Goal: Information Seeking & Learning: Learn about a topic

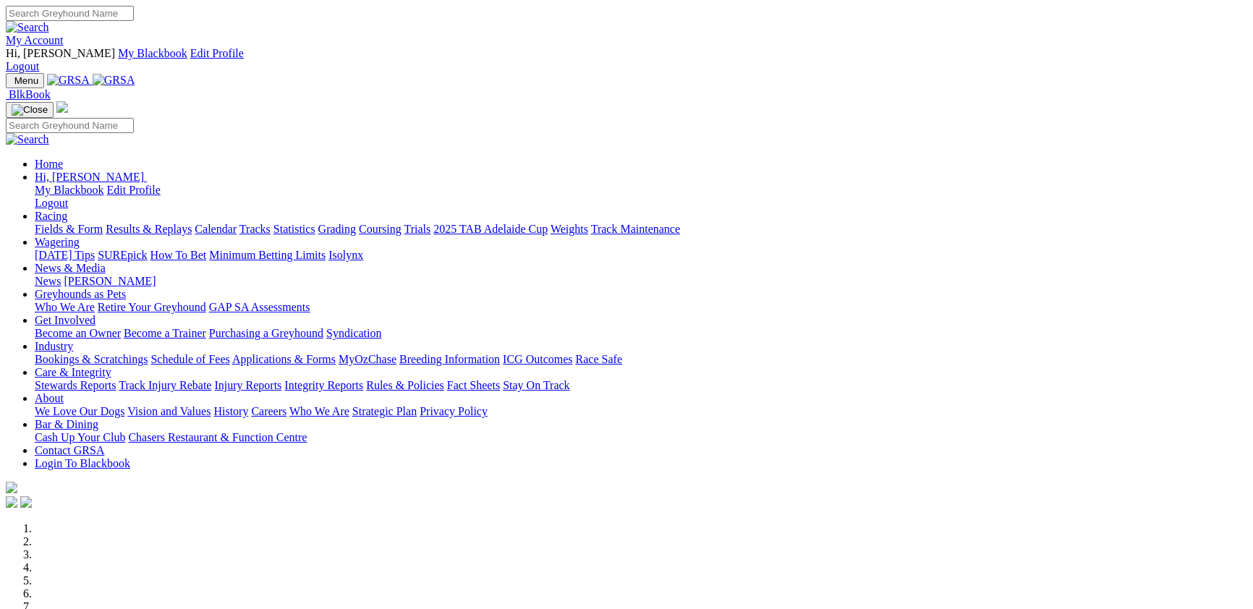
click at [67, 210] on link "Racing" at bounding box center [51, 216] width 33 height 12
click at [88, 223] on link "Fields & Form" at bounding box center [69, 229] width 68 height 12
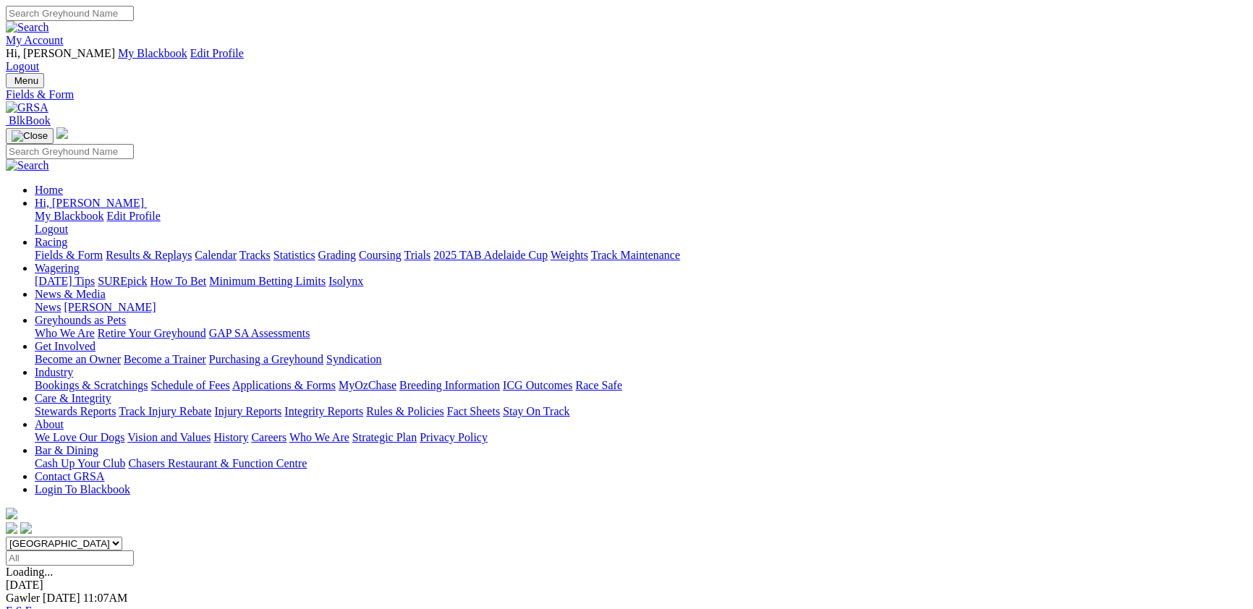
click at [32, 605] on link "F" at bounding box center [28, 611] width 7 height 12
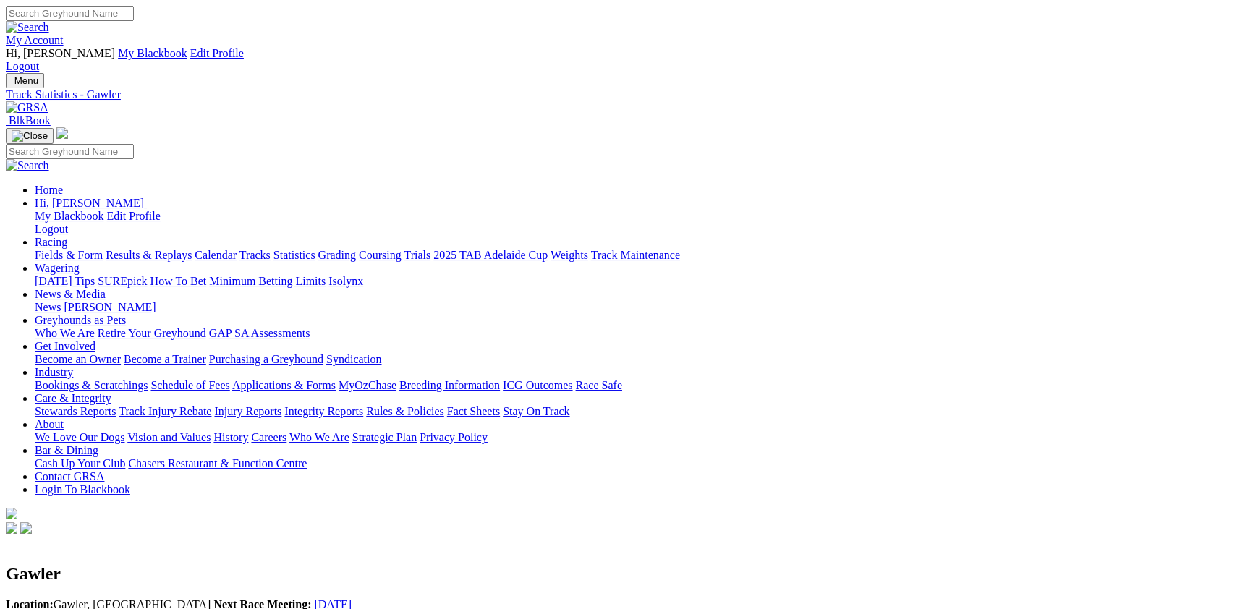
click at [103, 249] on link "Fields & Form" at bounding box center [69, 255] width 68 height 12
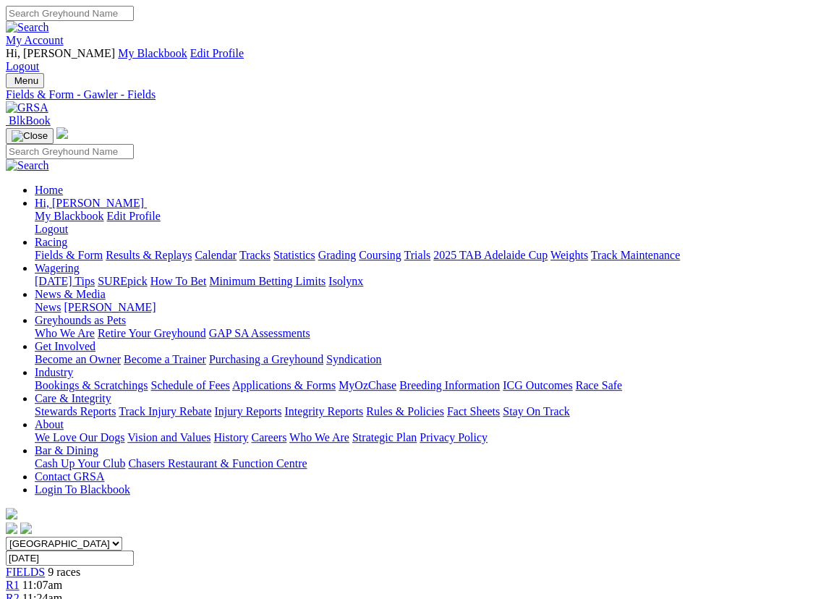
click at [622, 195] on link "CSV (Excel)" at bounding box center [596, 188] width 59 height 12
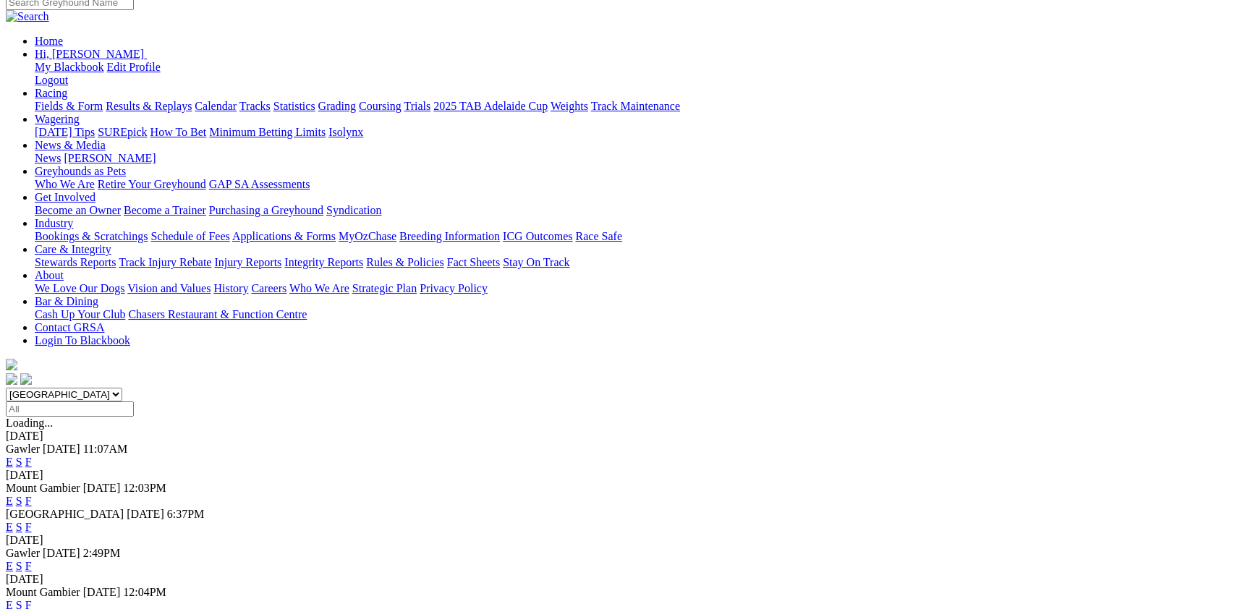
scroll to position [158, 0]
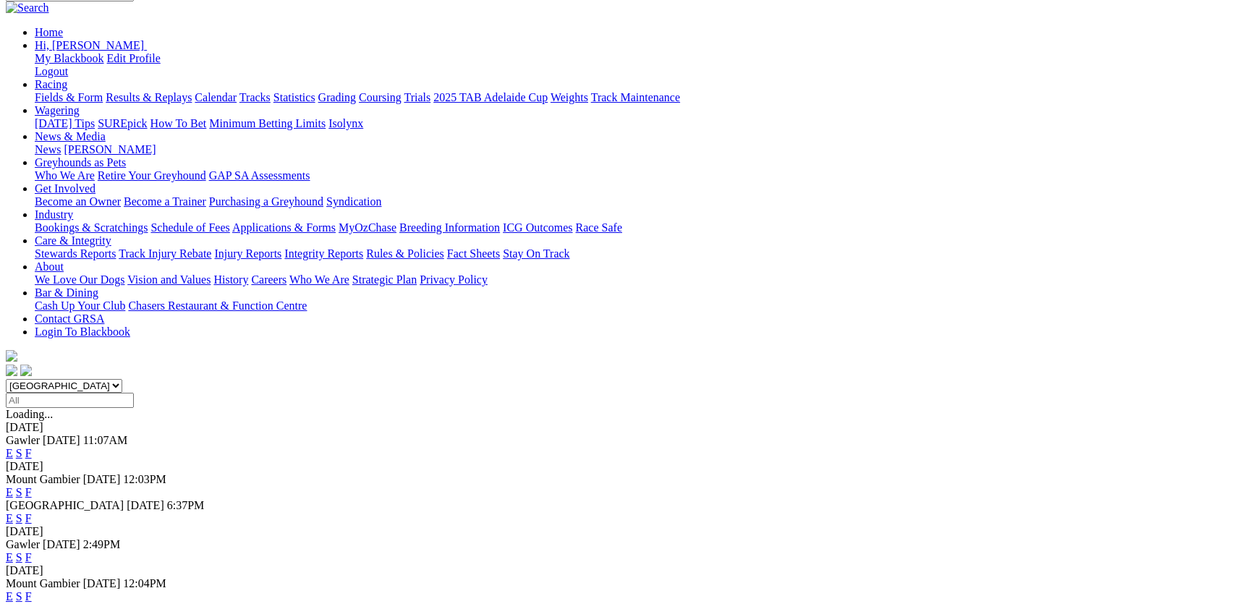
click at [134, 393] on input "Select date" at bounding box center [70, 400] width 128 height 15
type input "Today, 1 Oct 2025"
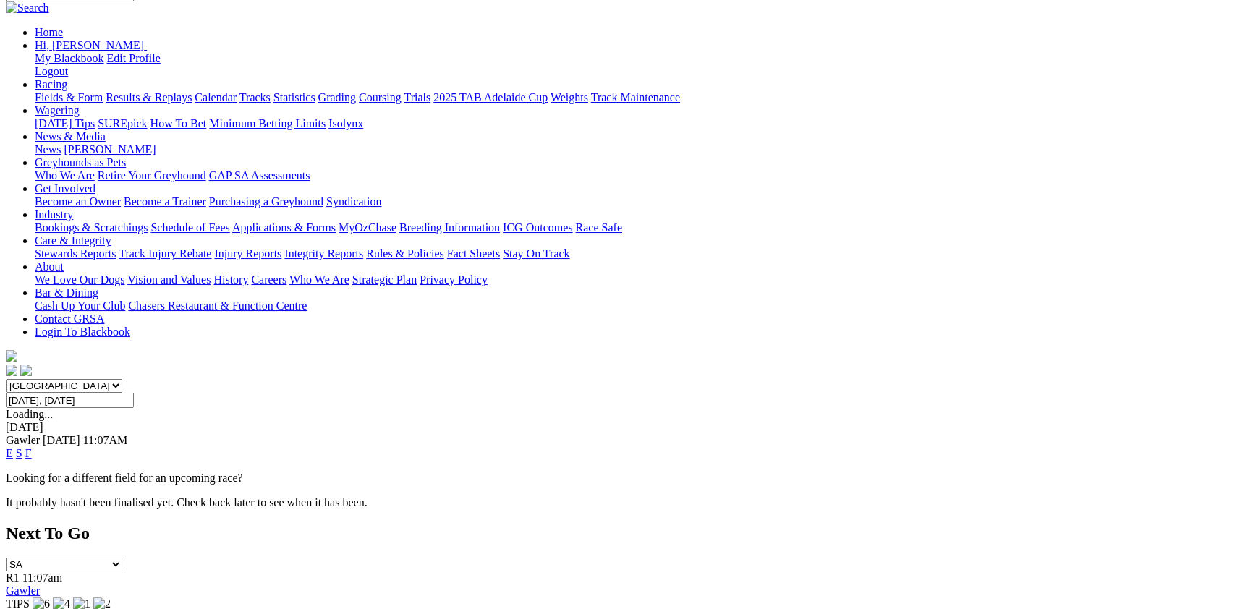
click at [122, 379] on select "South Australia New South Wales Northern Territory Queensland Tasmania Victoria…" at bounding box center [64, 386] width 117 height 14
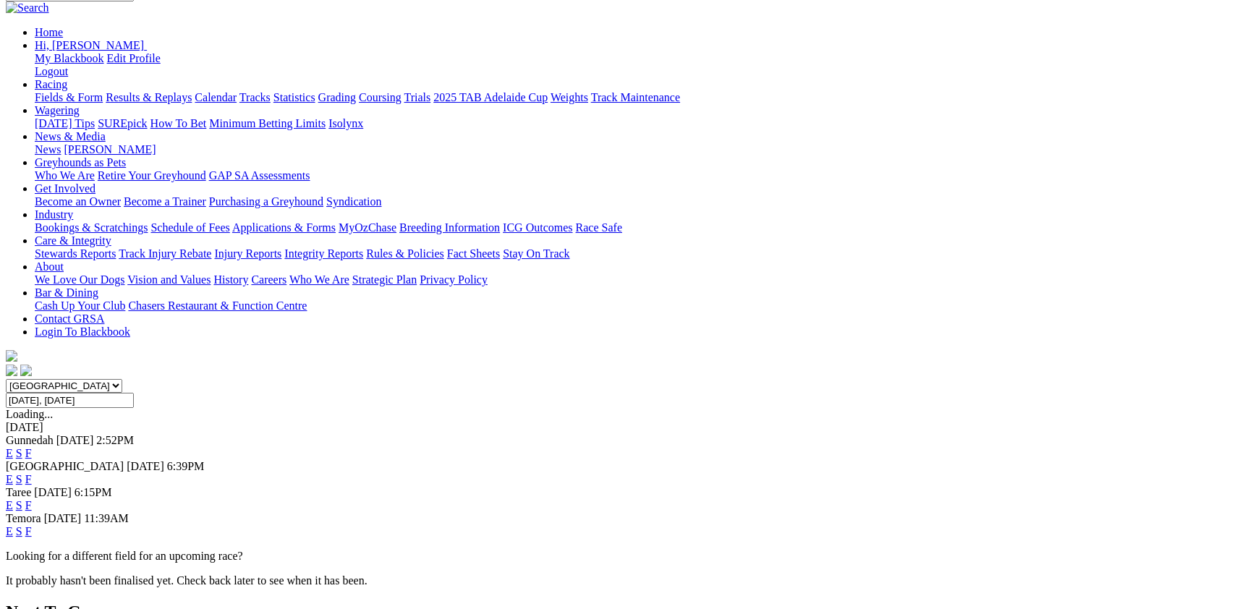
click at [122, 379] on select "South Australia New South Wales Northern Territory Queensland Tasmania Victoria…" at bounding box center [64, 386] width 117 height 14
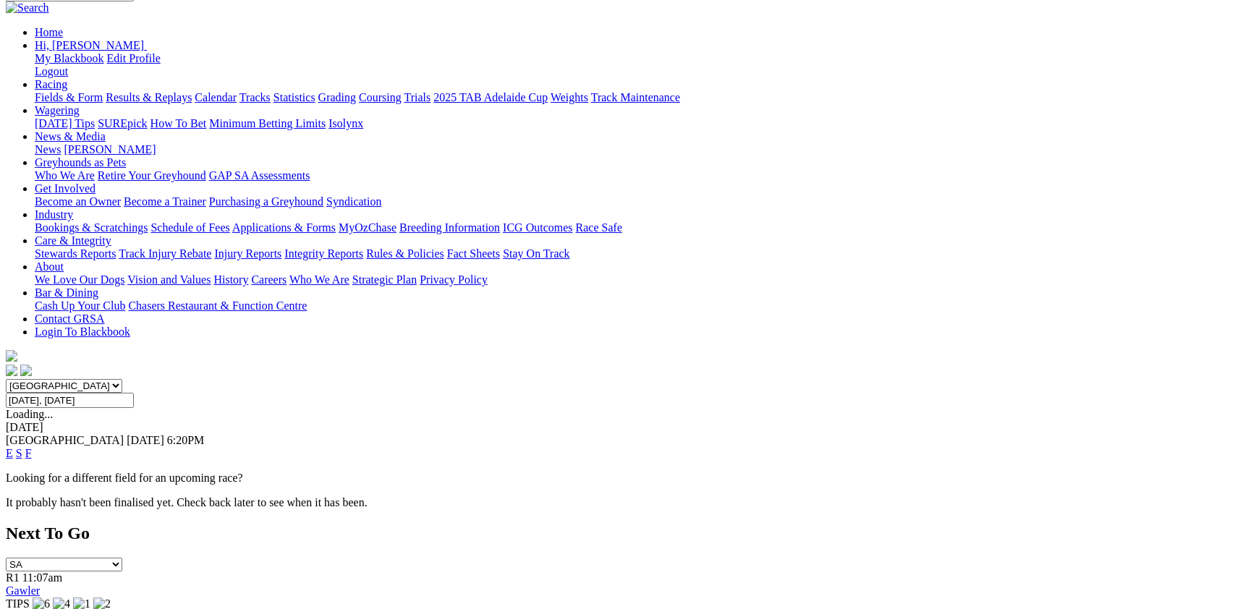
click at [122, 379] on select "South Australia New South Wales Northern Territory Queensland Tasmania Victoria…" at bounding box center [64, 386] width 117 height 14
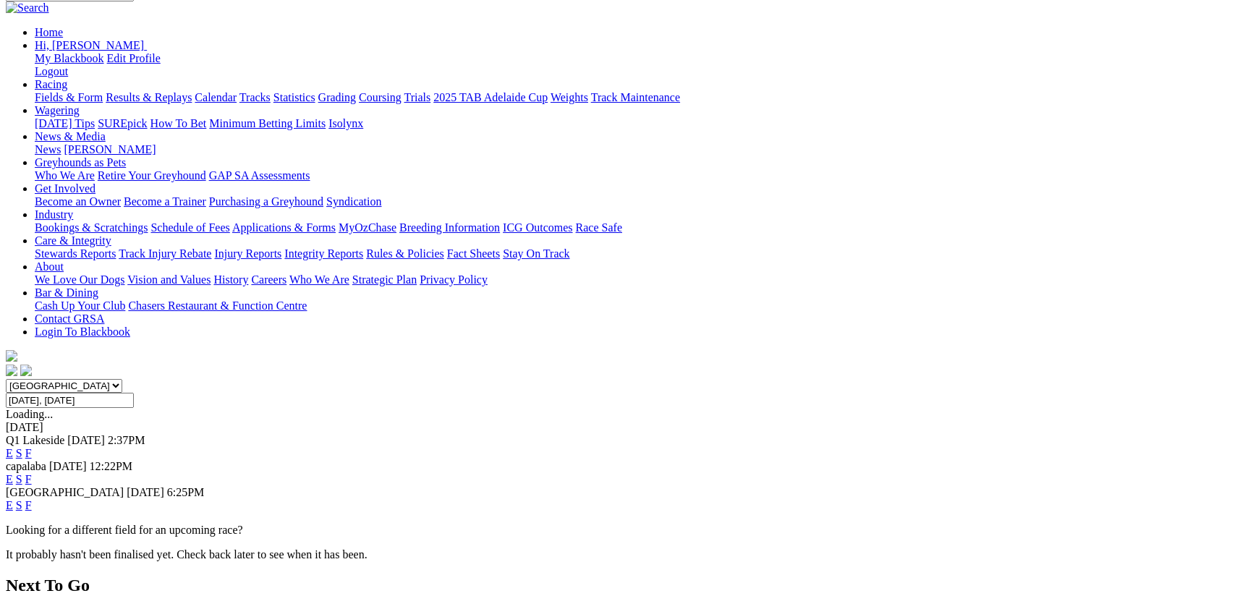
click at [122, 379] on select "South Australia New South Wales Northern Territory Queensland Tasmania Victoria…" at bounding box center [64, 386] width 117 height 14
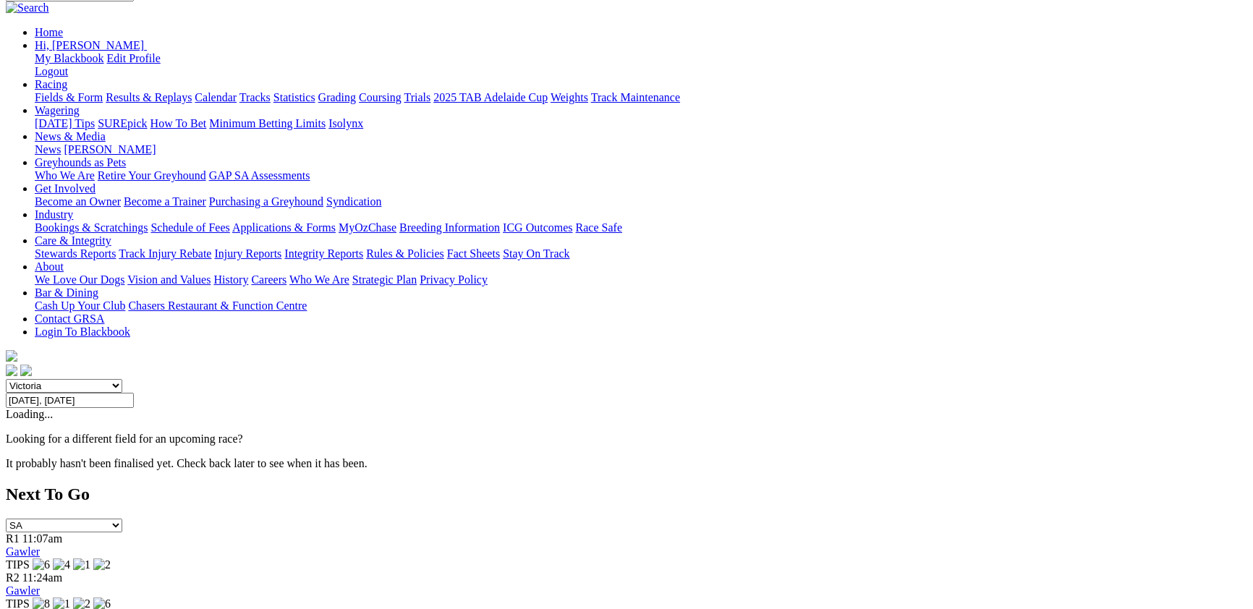
click at [122, 379] on select "South Australia New South Wales Northern Territory Queensland Tasmania Victoria…" at bounding box center [64, 386] width 117 height 14
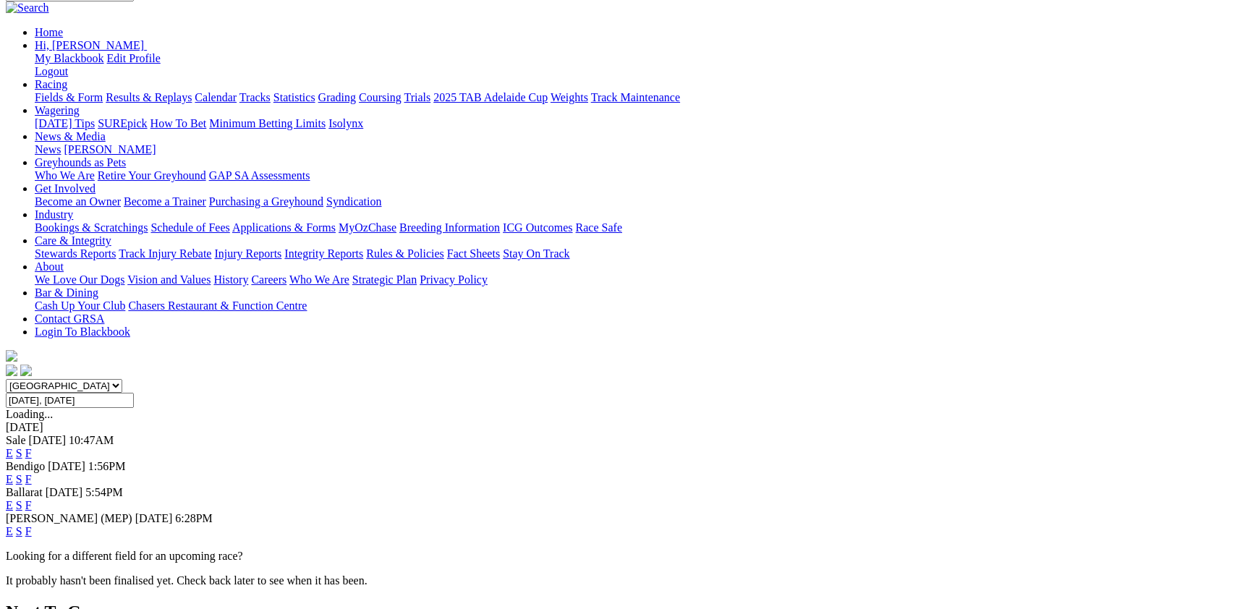
click at [122, 379] on select "[GEOGRAPHIC_DATA] [GEOGRAPHIC_DATA] [GEOGRAPHIC_DATA] [GEOGRAPHIC_DATA] [GEOGRA…" at bounding box center [64, 386] width 117 height 14
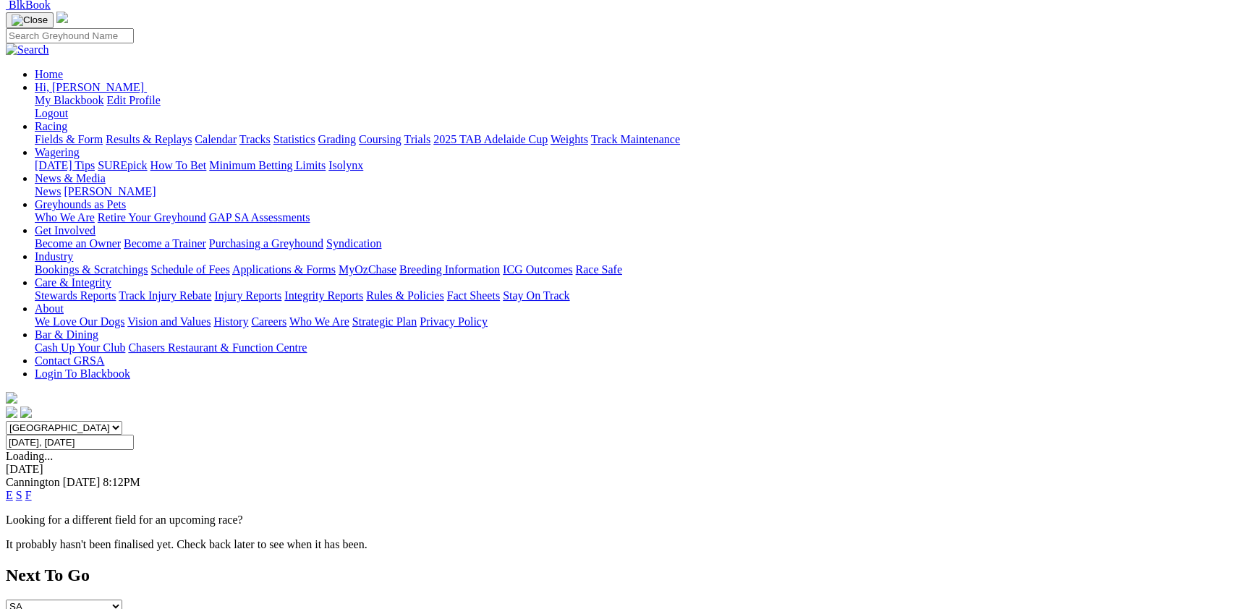
scroll to position [79, 0]
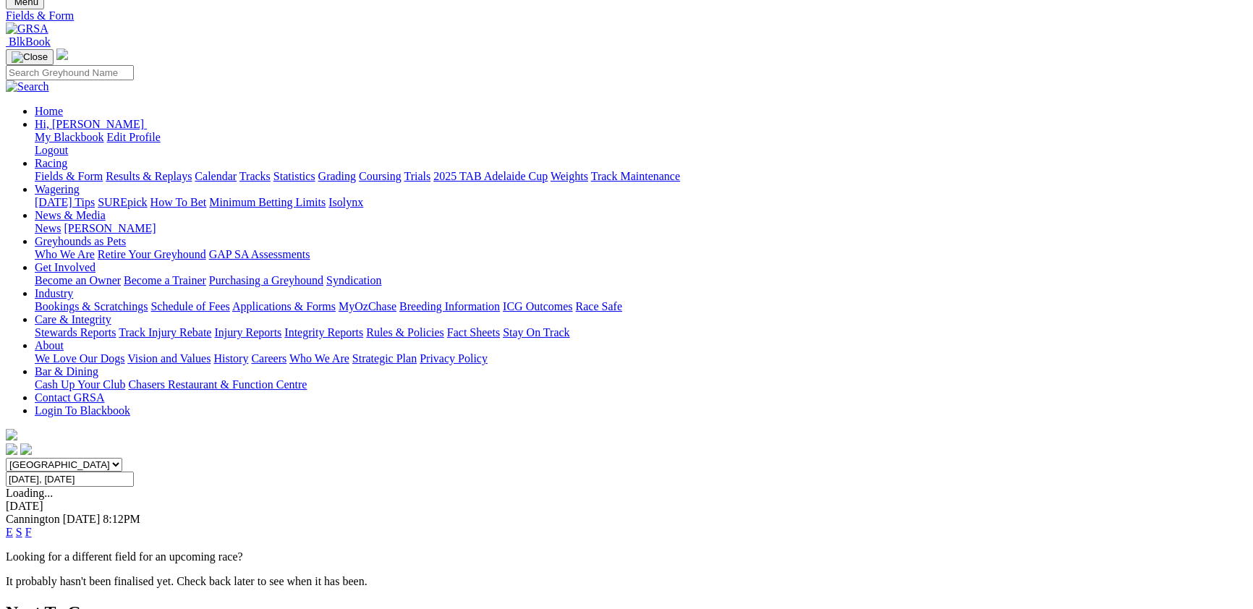
select select "SA"
click at [122, 458] on select "[GEOGRAPHIC_DATA] [GEOGRAPHIC_DATA] [GEOGRAPHIC_DATA] [GEOGRAPHIC_DATA] [GEOGRA…" at bounding box center [64, 465] width 117 height 14
click at [32, 526] on link "F" at bounding box center [28, 532] width 7 height 12
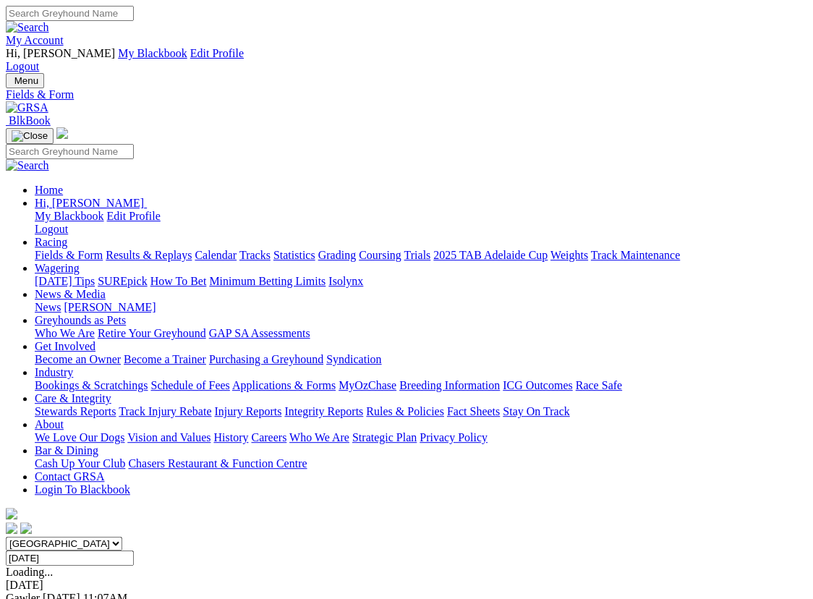
click at [237, 249] on link "Calendar" at bounding box center [216, 255] width 42 height 12
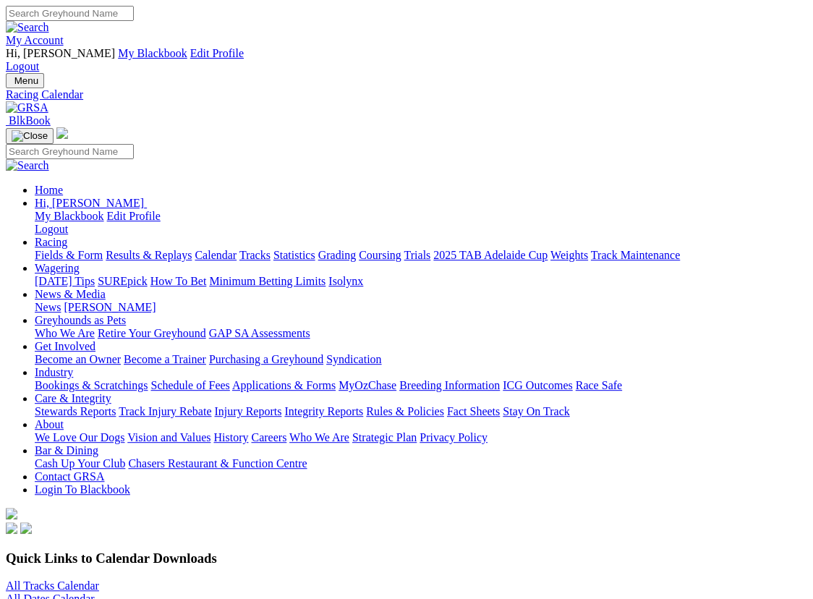
click at [48, 249] on link "Fields & Form" at bounding box center [69, 255] width 68 height 12
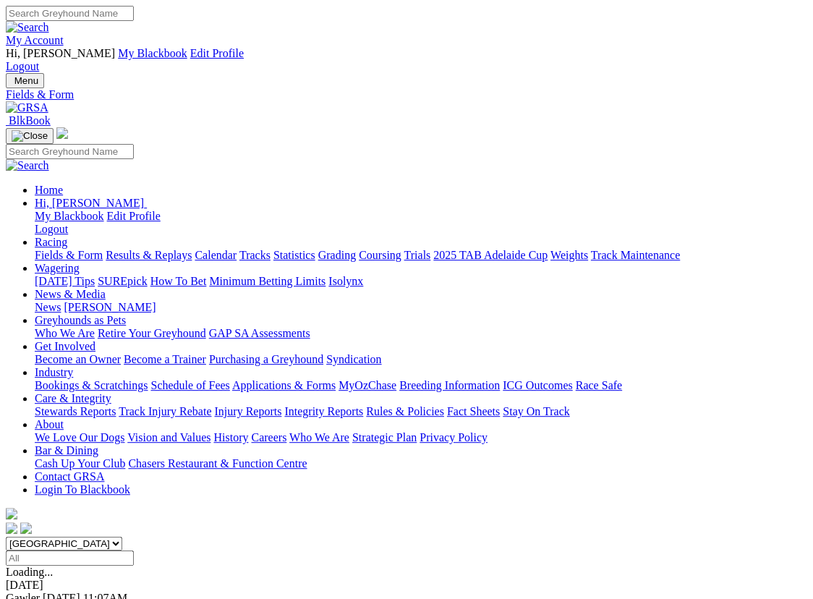
click at [32, 537] on select "[GEOGRAPHIC_DATA] [GEOGRAPHIC_DATA] [GEOGRAPHIC_DATA] [GEOGRAPHIC_DATA] [GEOGRA…" at bounding box center [64, 544] width 117 height 14
select select "WA"
click at [32, 537] on select "[GEOGRAPHIC_DATA] [GEOGRAPHIC_DATA] [GEOGRAPHIC_DATA] [GEOGRAPHIC_DATA] [GEOGRA…" at bounding box center [64, 544] width 117 height 14
drag, startPoint x: 276, startPoint y: 187, endPoint x: 412, endPoint y: 179, distance: 137.0
click at [412, 537] on div "[GEOGRAPHIC_DATA] [GEOGRAPHIC_DATA] [GEOGRAPHIC_DATA] [GEOGRAPHIC_DATA] [GEOGRA…" at bounding box center [407, 551] width 802 height 29
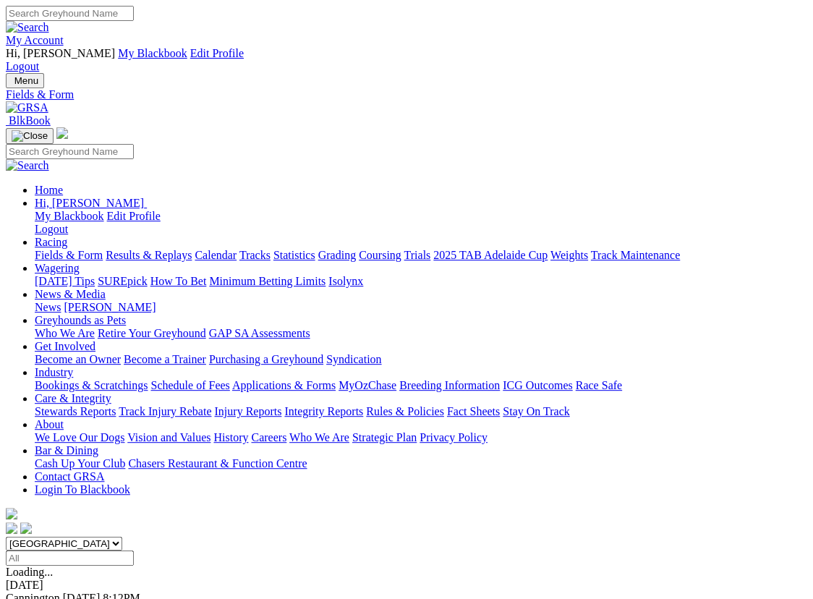
click at [134, 551] on input "Select date" at bounding box center [70, 558] width 128 height 15
type input "Today, 1 Oct 2025"
click at [32, 537] on select "[GEOGRAPHIC_DATA] [GEOGRAPHIC_DATA] [GEOGRAPHIC_DATA] [GEOGRAPHIC_DATA] [GEOGRA…" at bounding box center [64, 544] width 117 height 14
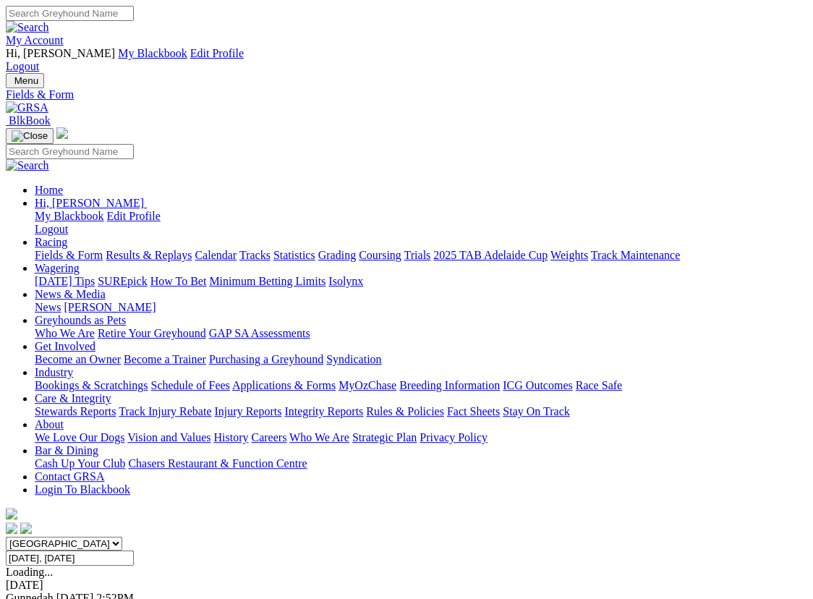
click at [32, 537] on select "[GEOGRAPHIC_DATA] [GEOGRAPHIC_DATA] [GEOGRAPHIC_DATA] [GEOGRAPHIC_DATA] [GEOGRA…" at bounding box center [64, 544] width 117 height 14
select select "WA"
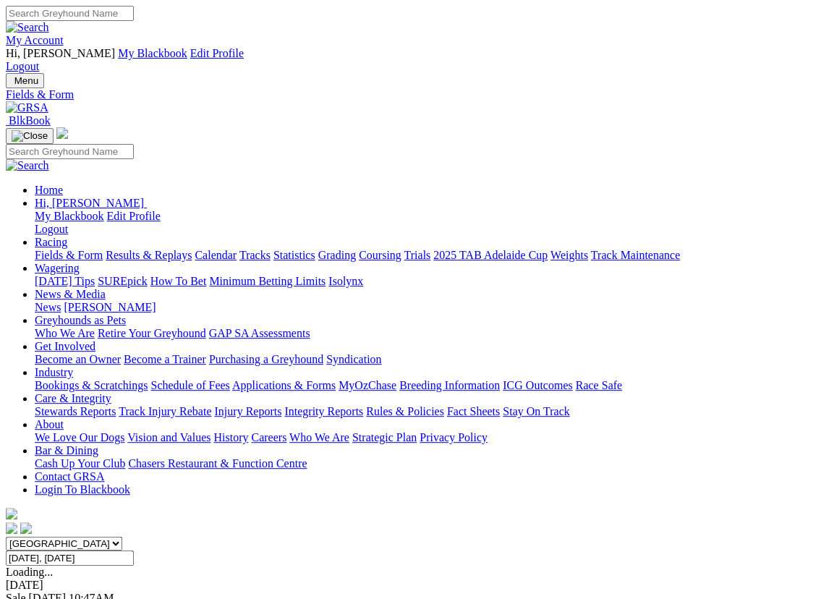
click at [32, 537] on select "[GEOGRAPHIC_DATA] [GEOGRAPHIC_DATA] [GEOGRAPHIC_DATA] [GEOGRAPHIC_DATA] [GEOGRA…" at bounding box center [64, 544] width 117 height 14
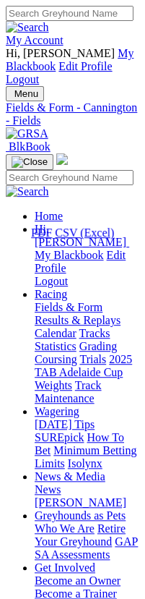
select select "VIC"
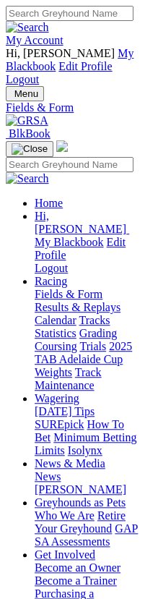
scroll to position [0, 43]
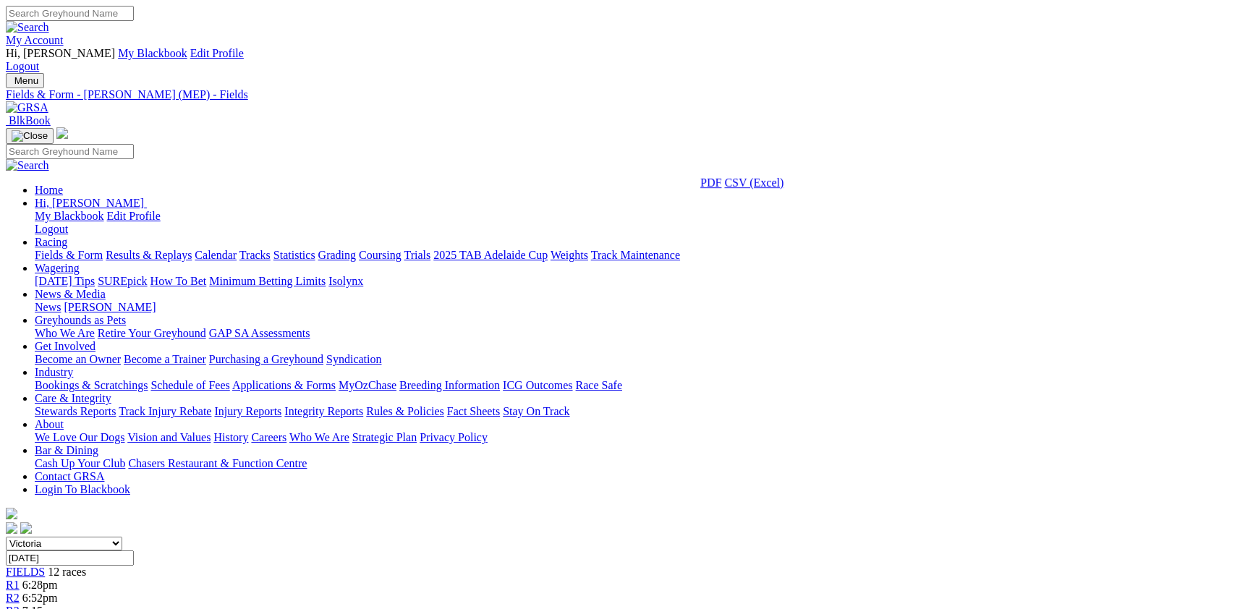
select select "SA"
click at [122, 537] on select "[GEOGRAPHIC_DATA] [GEOGRAPHIC_DATA] [GEOGRAPHIC_DATA] [GEOGRAPHIC_DATA] [GEOGRA…" at bounding box center [64, 544] width 117 height 14
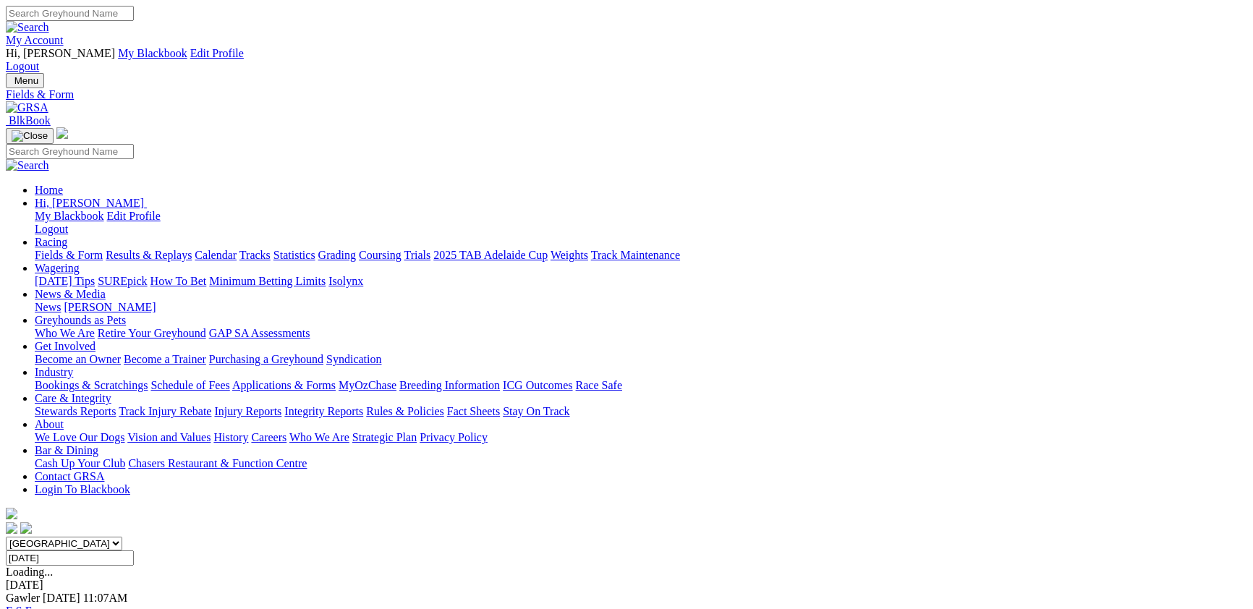
click at [122, 537] on select "[GEOGRAPHIC_DATA] [GEOGRAPHIC_DATA] [GEOGRAPHIC_DATA] [GEOGRAPHIC_DATA] [GEOGRA…" at bounding box center [64, 544] width 117 height 14
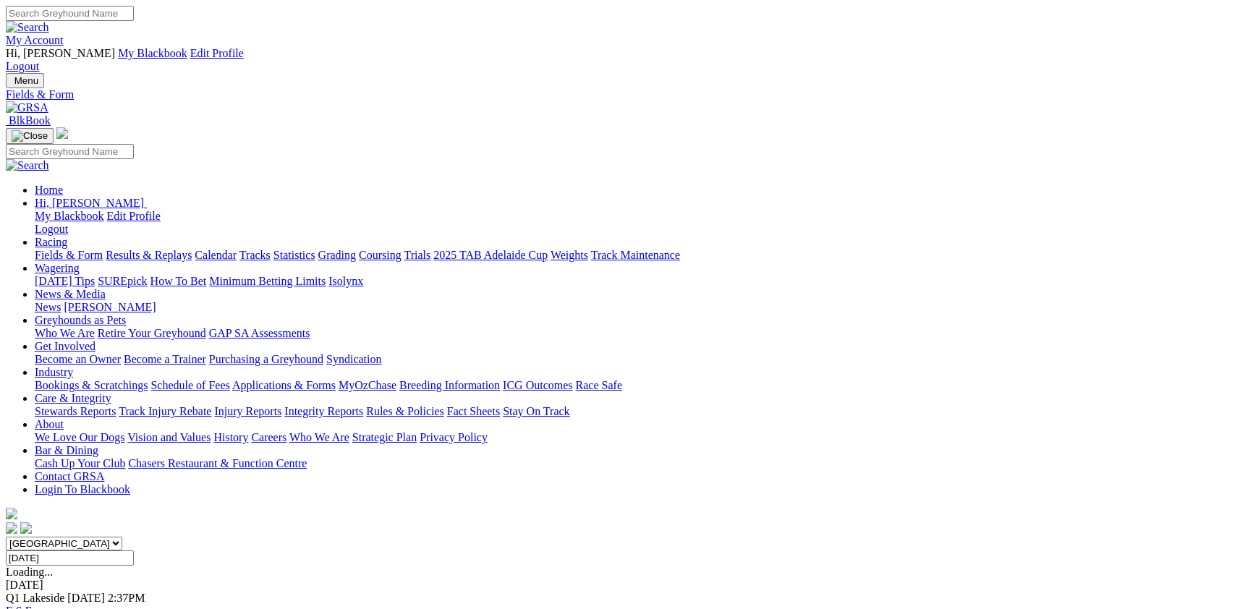
click at [122, 537] on select "[GEOGRAPHIC_DATA] [GEOGRAPHIC_DATA] [GEOGRAPHIC_DATA] [GEOGRAPHIC_DATA] [GEOGRA…" at bounding box center [64, 544] width 117 height 14
click at [345, 537] on div "[GEOGRAPHIC_DATA] [GEOGRAPHIC_DATA] [GEOGRAPHIC_DATA] [GEOGRAPHIC_DATA] [GEOGRA…" at bounding box center [627, 551] width 1242 height 29
select select "WA"
click at [122, 537] on select "[GEOGRAPHIC_DATA] [GEOGRAPHIC_DATA] [GEOGRAPHIC_DATA] [GEOGRAPHIC_DATA] [GEOGRA…" at bounding box center [64, 544] width 117 height 14
